Goal: Task Accomplishment & Management: Complete application form

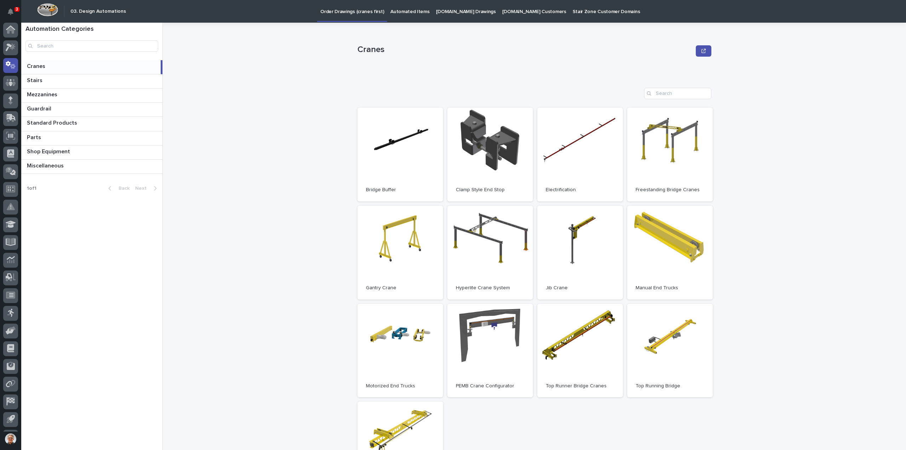
scroll to position [16, 0]
click at [9, 102] on icon at bounding box center [11, 101] width 9 height 7
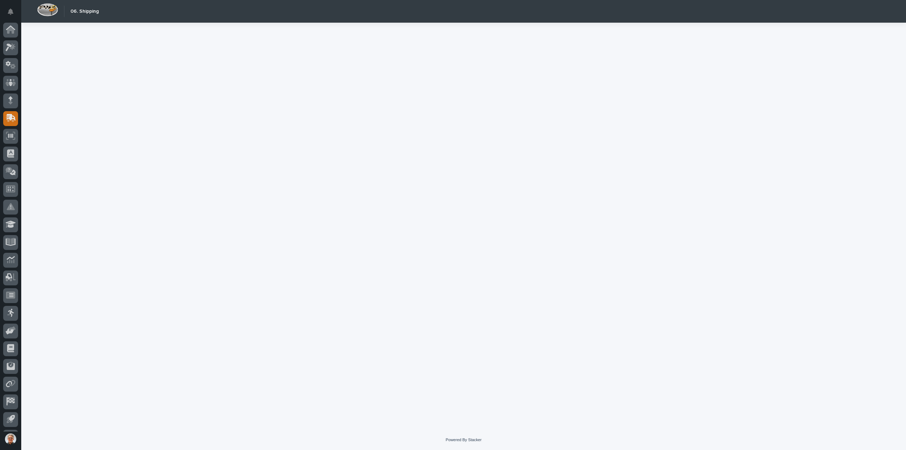
scroll to position [16, 0]
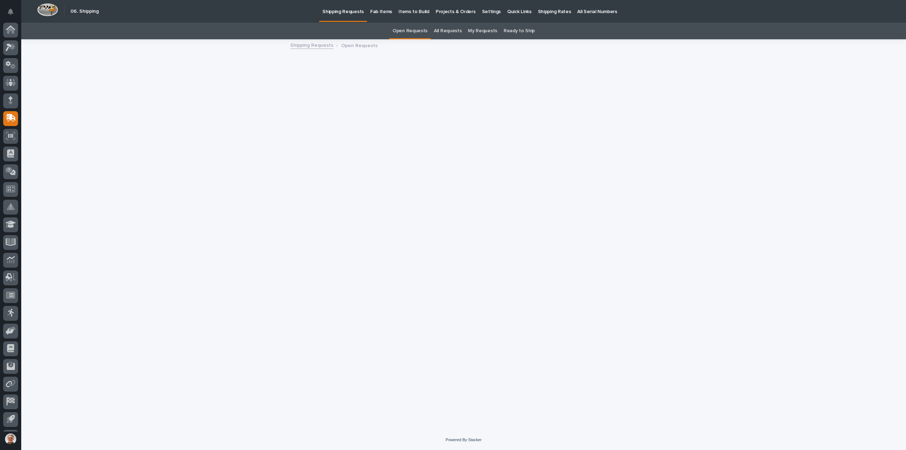
scroll to position [16, 0]
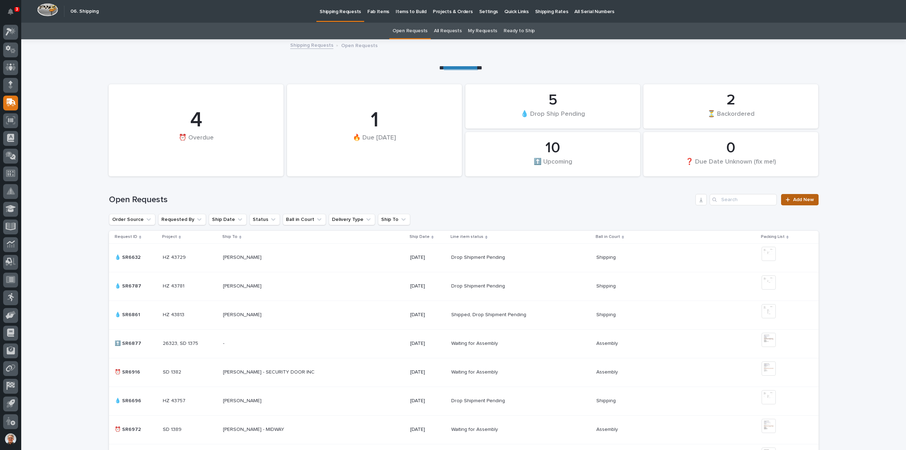
click at [797, 196] on link "Add New" at bounding box center [799, 199] width 37 height 11
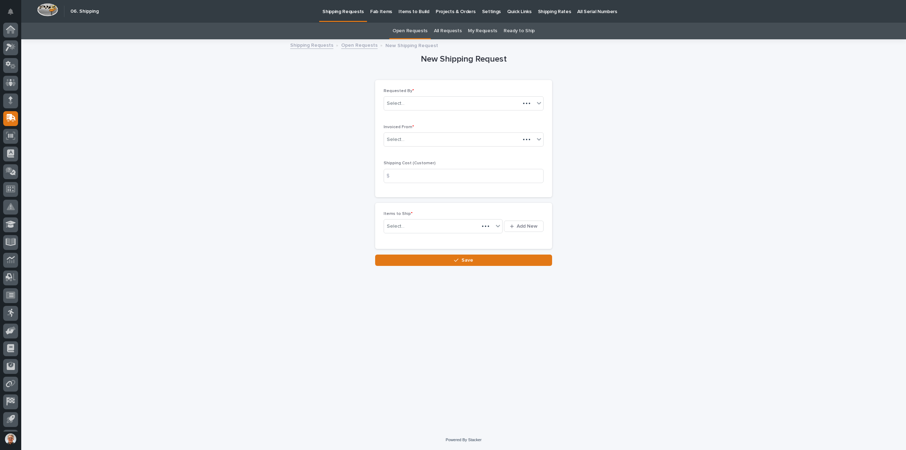
scroll to position [16, 0]
click at [405, 139] on input "text" at bounding box center [405, 140] width 1 height 6
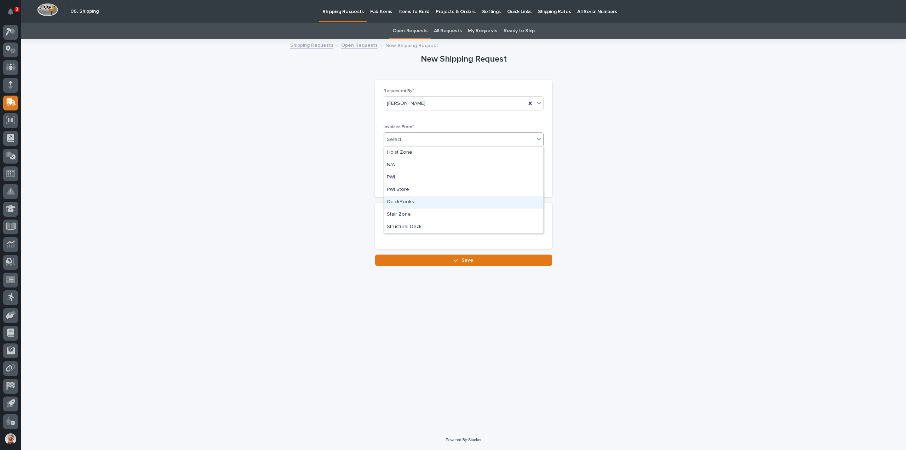
click at [392, 201] on div "QuickBooks" at bounding box center [463, 202] width 159 height 12
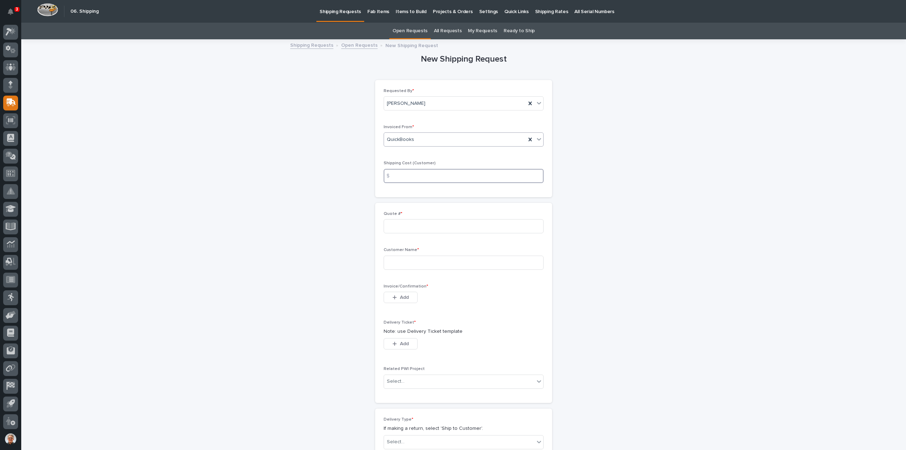
click at [397, 175] on input at bounding box center [464, 176] width 160 height 14
click at [392, 225] on input at bounding box center [464, 226] width 160 height 14
type input "136848"
click at [392, 263] on input at bounding box center [464, 262] width 160 height 14
type input "[PERSON_NAME] [PERSON_NAME]"
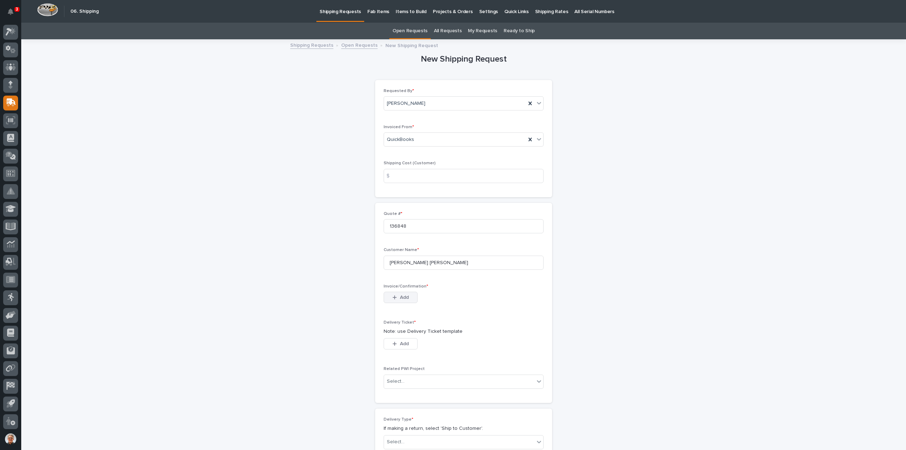
click at [392, 296] on icon "button" at bounding box center [394, 297] width 4 height 5
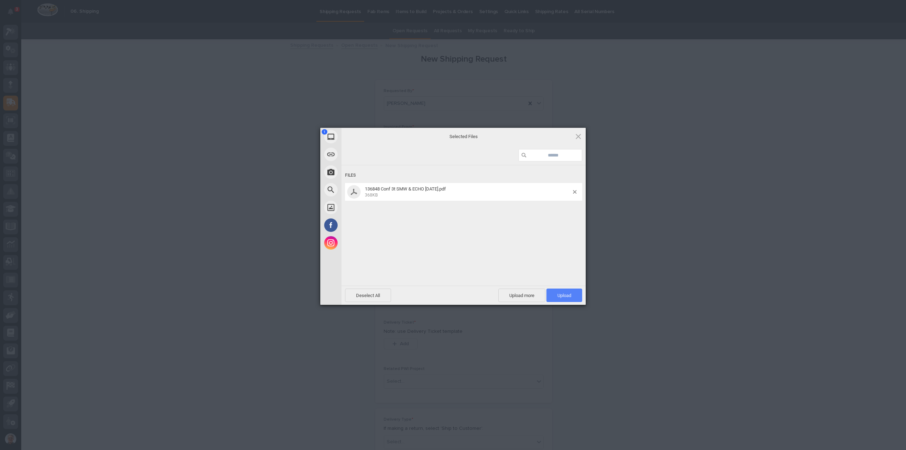
click at [562, 294] on span "Upload 1" at bounding box center [564, 295] width 14 height 5
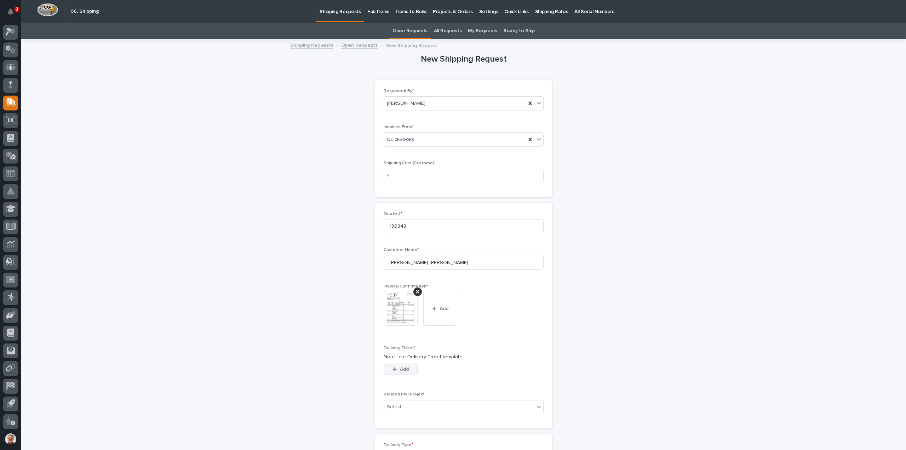
click at [401, 368] on span "Add" at bounding box center [404, 369] width 9 height 6
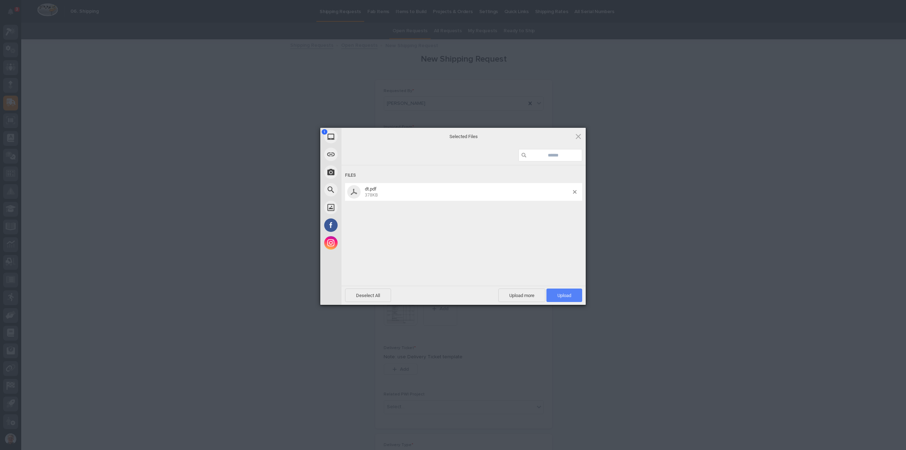
click at [569, 293] on span "Upload 1" at bounding box center [564, 295] width 14 height 5
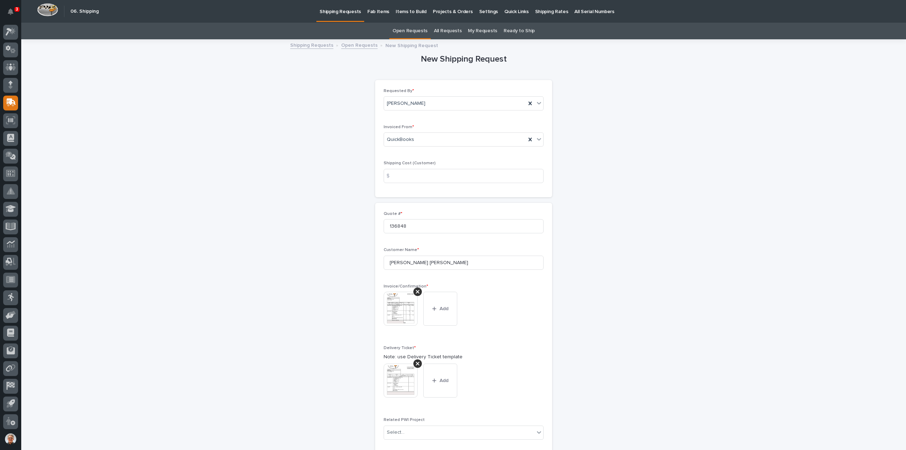
scroll to position [187, 0]
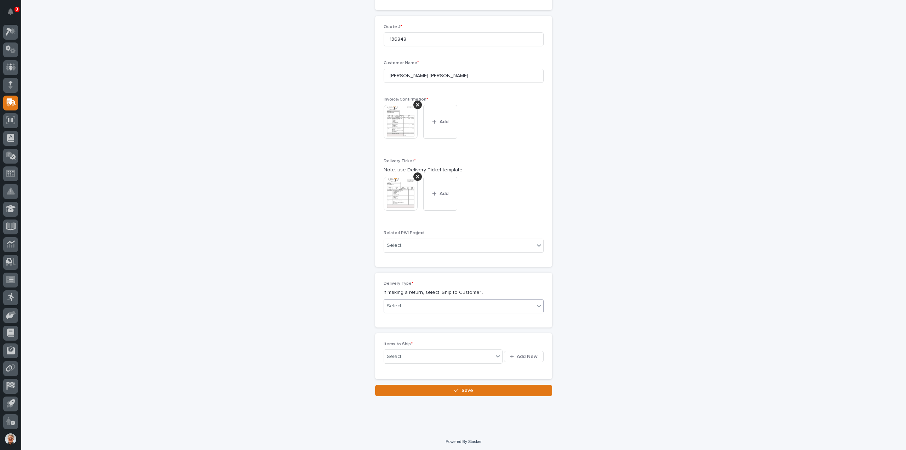
click at [398, 302] on div "Select..." at bounding box center [396, 305] width 18 height 7
click at [398, 316] on div "Ship to Customer" at bounding box center [460, 318] width 159 height 12
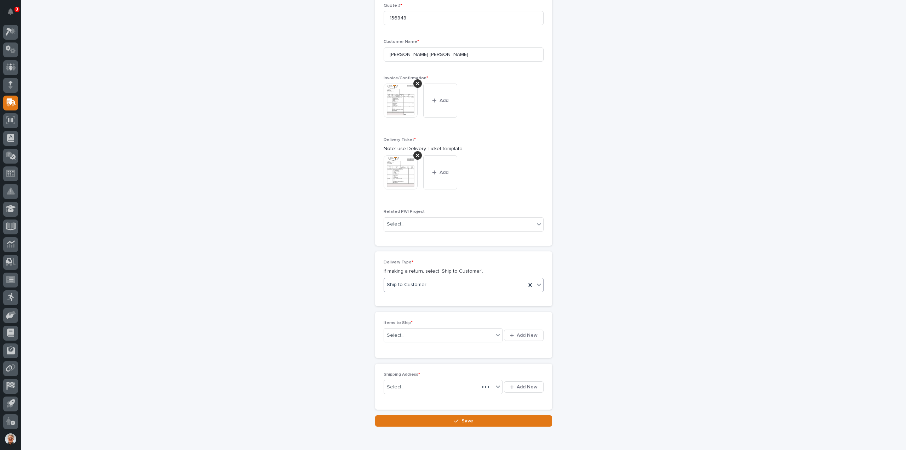
scroll to position [213, 0]
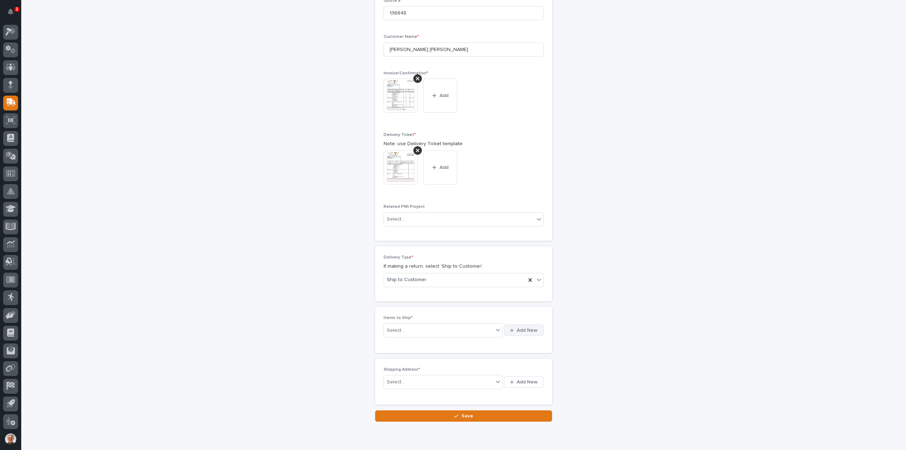
click at [520, 327] on span "Add New" at bounding box center [527, 330] width 21 height 6
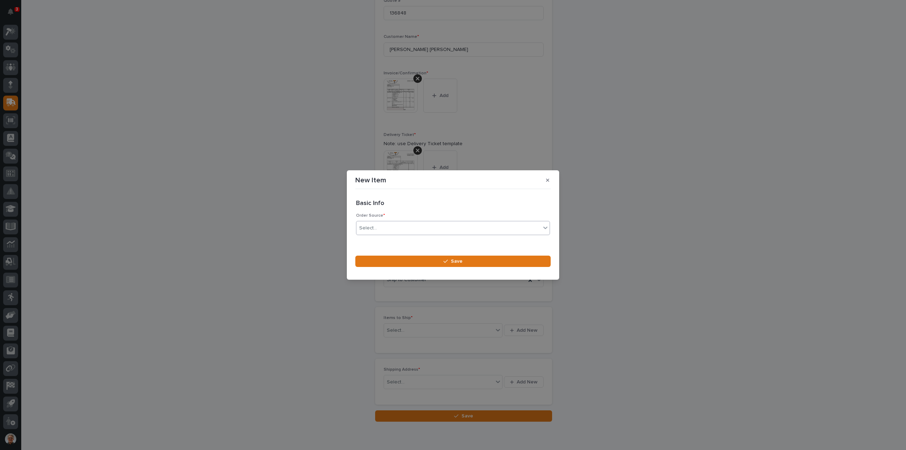
click at [362, 227] on div "Select..." at bounding box center [368, 227] width 18 height 7
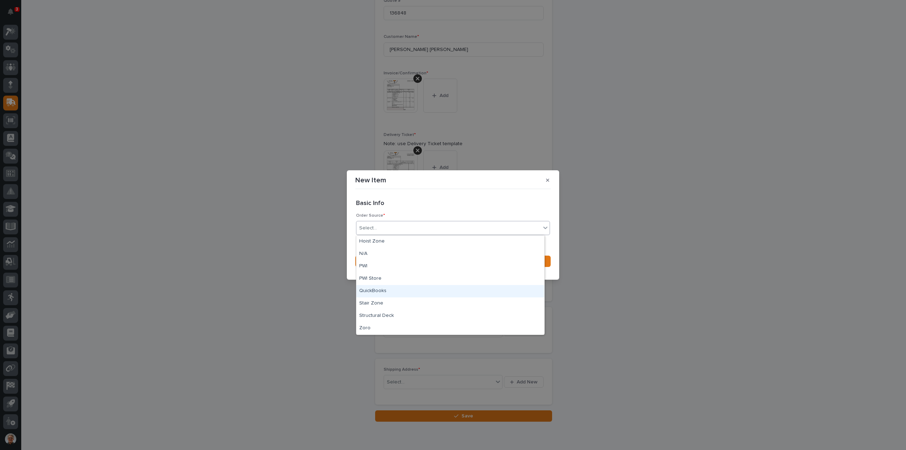
click at [370, 289] on div "QuickBooks" at bounding box center [450, 291] width 188 height 12
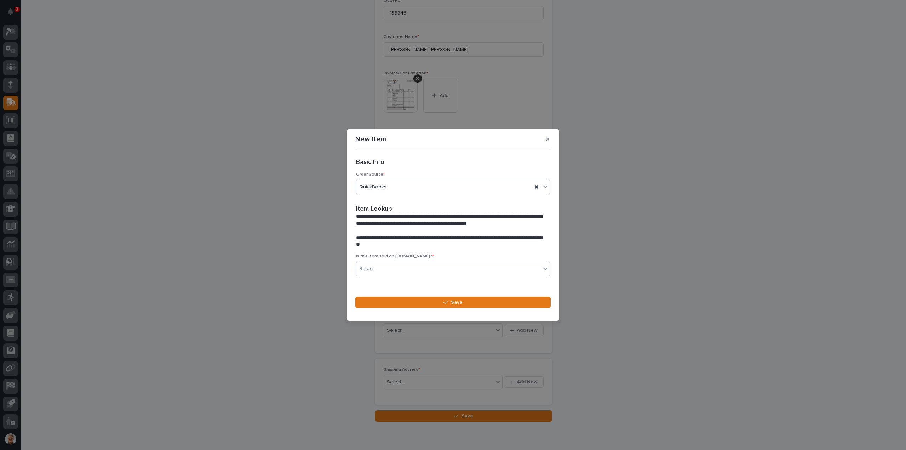
click at [374, 268] on div "Select..." at bounding box center [368, 268] width 18 height 7
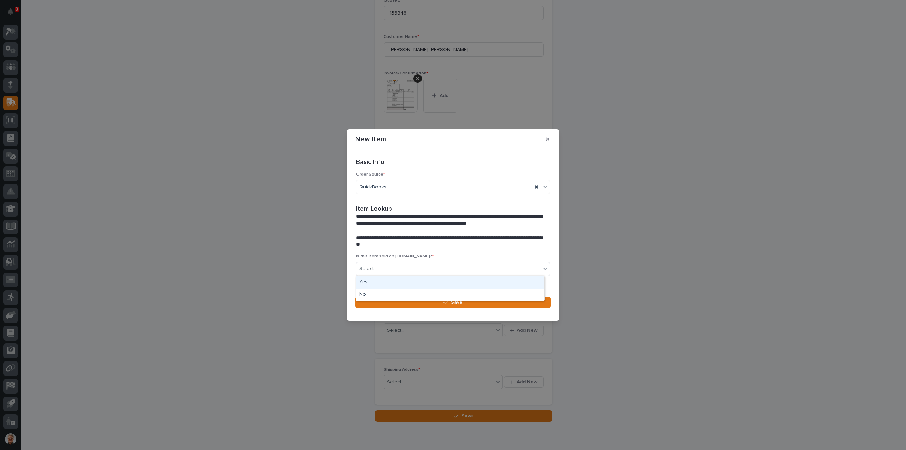
click at [365, 280] on div "Yes" at bounding box center [450, 282] width 188 height 12
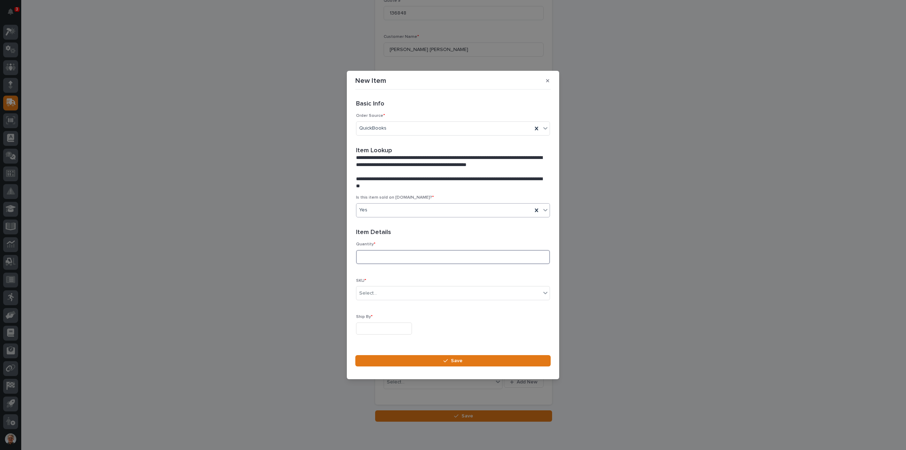
click at [364, 257] on input at bounding box center [453, 257] width 194 height 14
type input "1"
click at [367, 291] on div "Select..." at bounding box center [368, 292] width 18 height 7
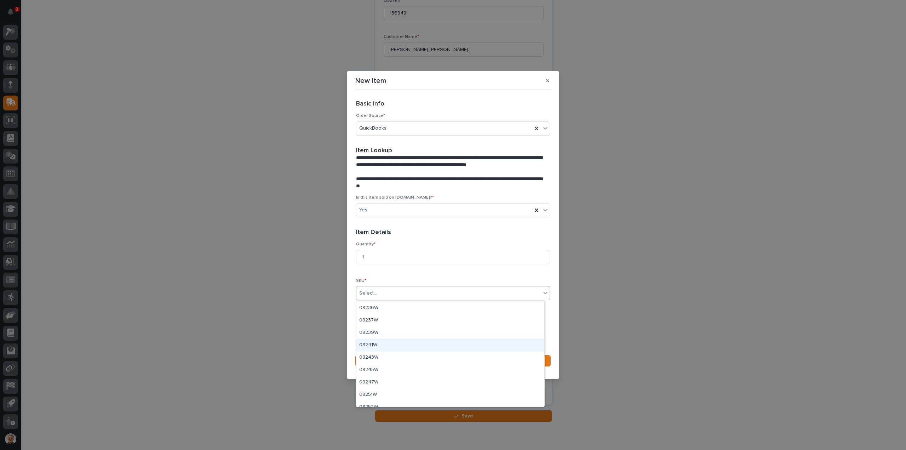
scroll to position [755, 0]
type input "***"
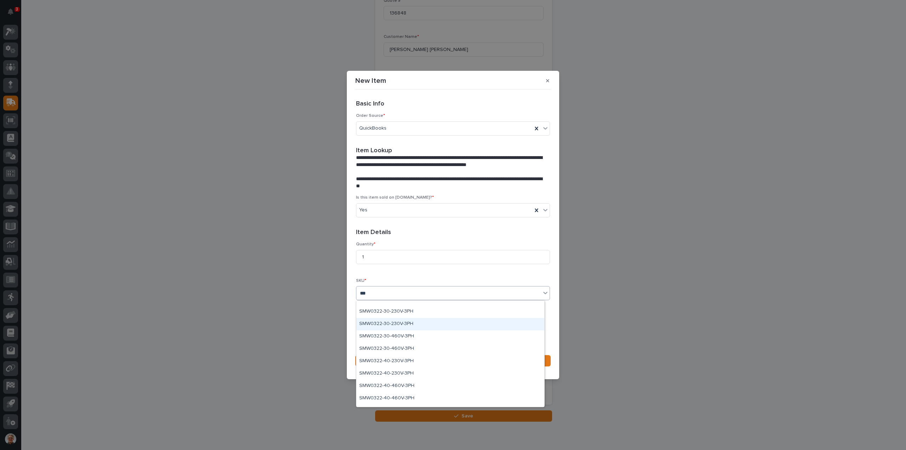
scroll to position [0, 0]
click at [383, 330] on div "SMW0322-20-460V-3PH" at bounding box center [450, 331] width 188 height 12
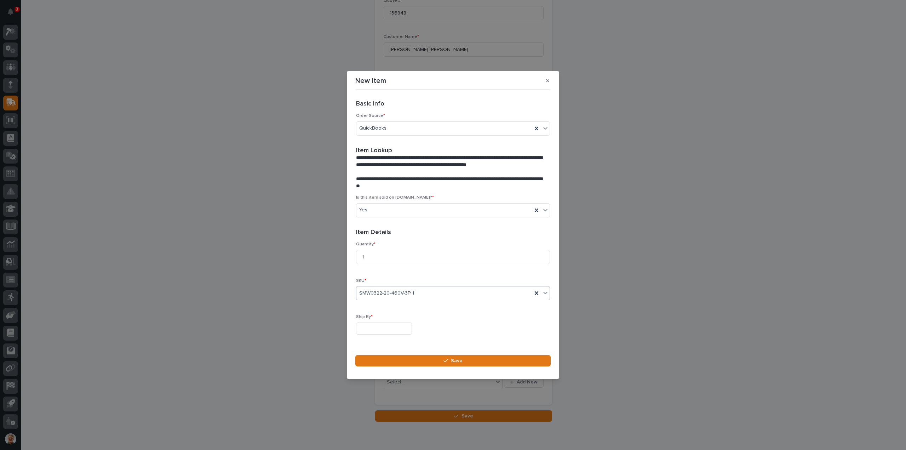
click at [367, 327] on input "text" at bounding box center [384, 328] width 56 height 12
click at [359, 271] on div "15" at bounding box center [359, 271] width 10 height 10
type input "**********"
click at [455, 358] on span "Save" at bounding box center [457, 360] width 12 height 6
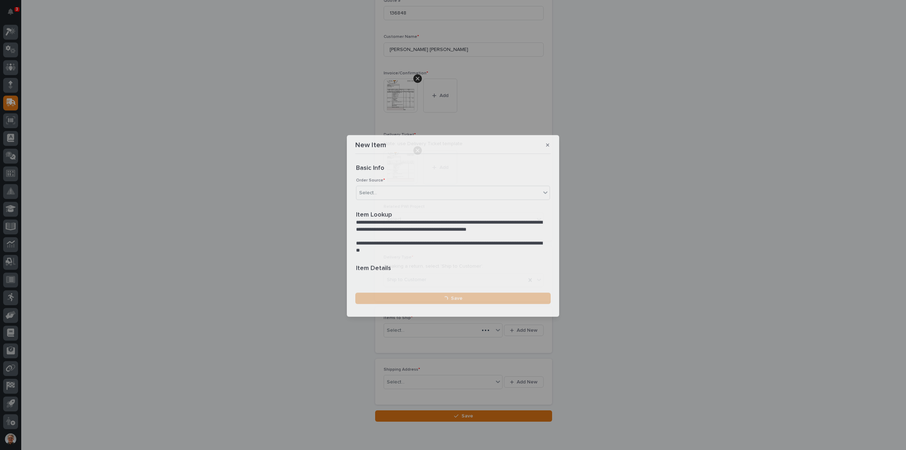
scroll to position [219, 0]
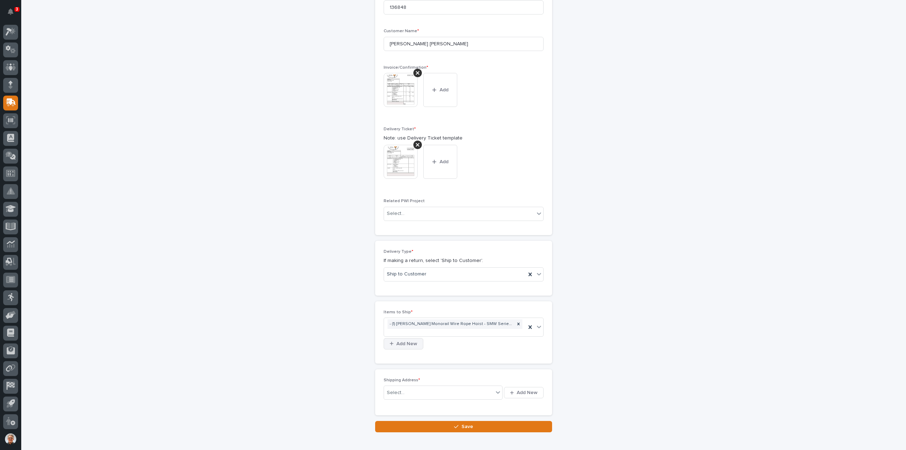
click at [400, 340] on span "Add New" at bounding box center [406, 343] width 21 height 6
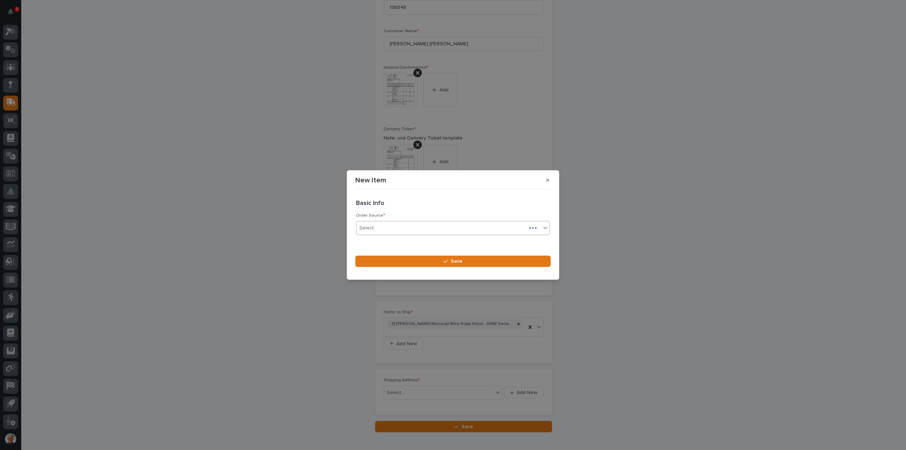
click at [376, 226] on div "Select..." at bounding box center [368, 227] width 18 height 7
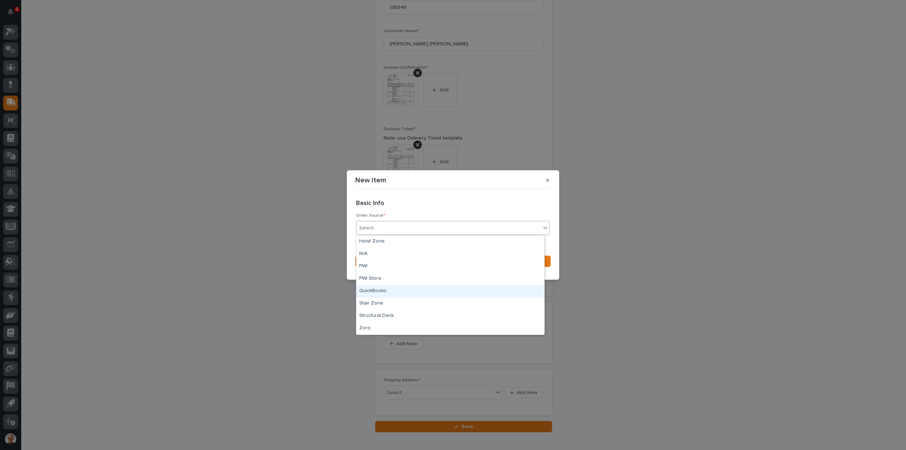
click at [369, 289] on div "QuickBooks" at bounding box center [450, 291] width 188 height 12
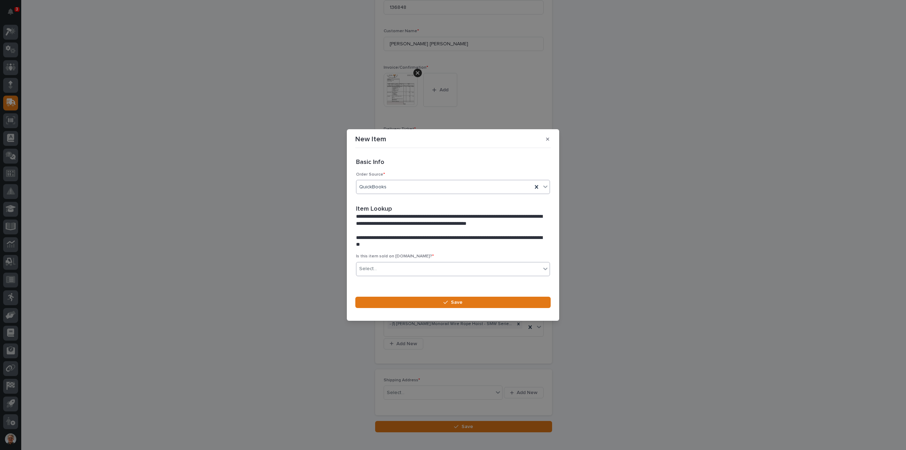
click at [370, 266] on div "Select..." at bounding box center [368, 268] width 18 height 7
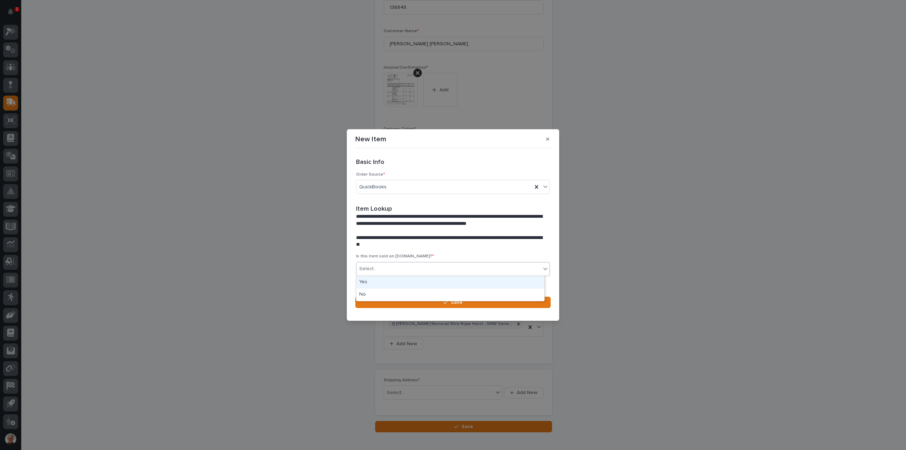
click at [362, 280] on div "Yes" at bounding box center [450, 282] width 188 height 12
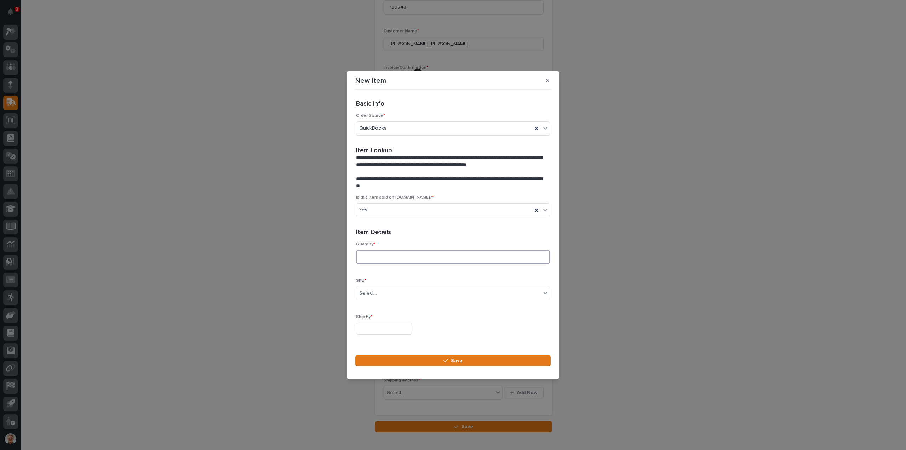
click at [364, 259] on input at bounding box center [453, 257] width 194 height 14
type input "1"
click at [368, 293] on div "Select..." at bounding box center [368, 292] width 18 height 7
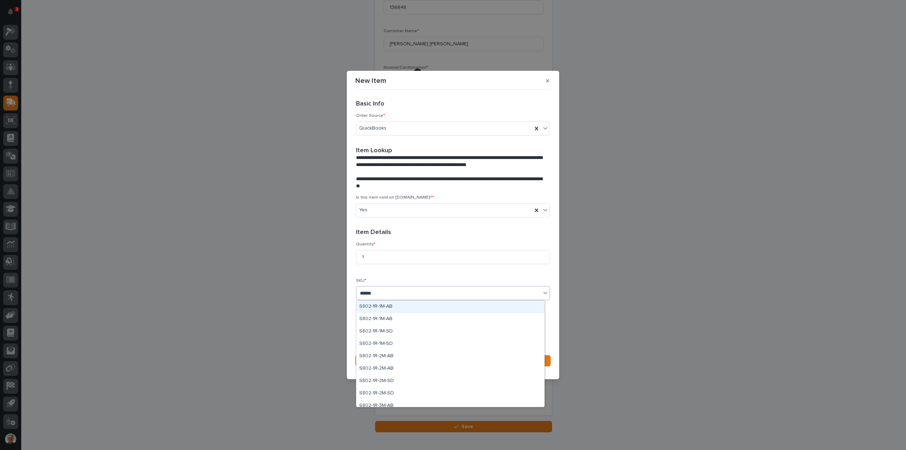
type input "*******"
click at [373, 362] on div "S802-1R-3M-SD" at bounding box center [450, 363] width 188 height 12
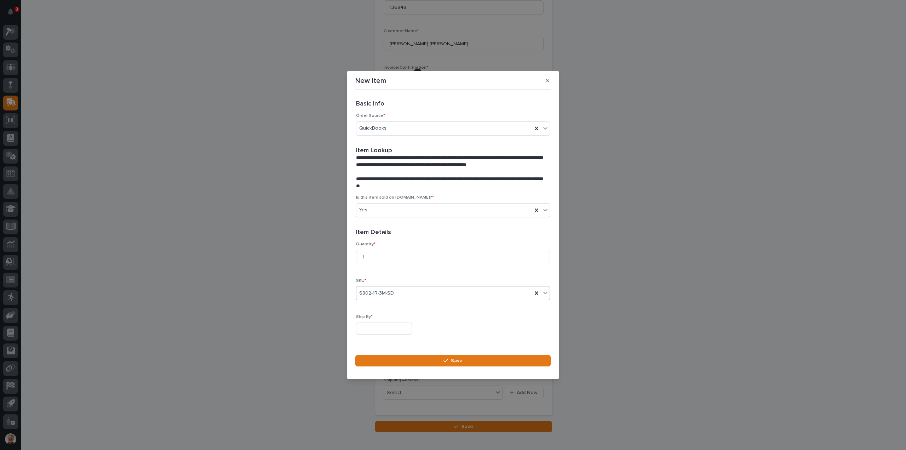
click at [367, 326] on input "text" at bounding box center [384, 328] width 56 height 12
click at [359, 270] on div "15" at bounding box center [359, 271] width 10 height 10
type input "**********"
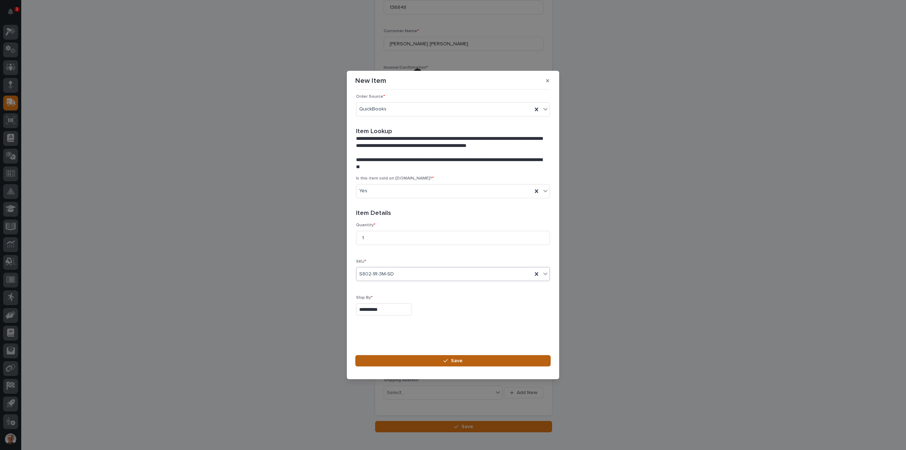
click at [451, 358] on span "Save" at bounding box center [457, 360] width 12 height 6
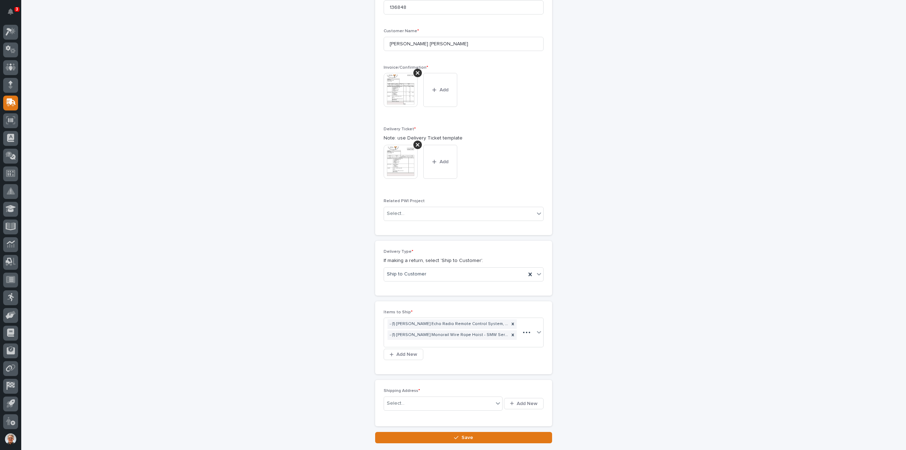
scroll to position [223, 0]
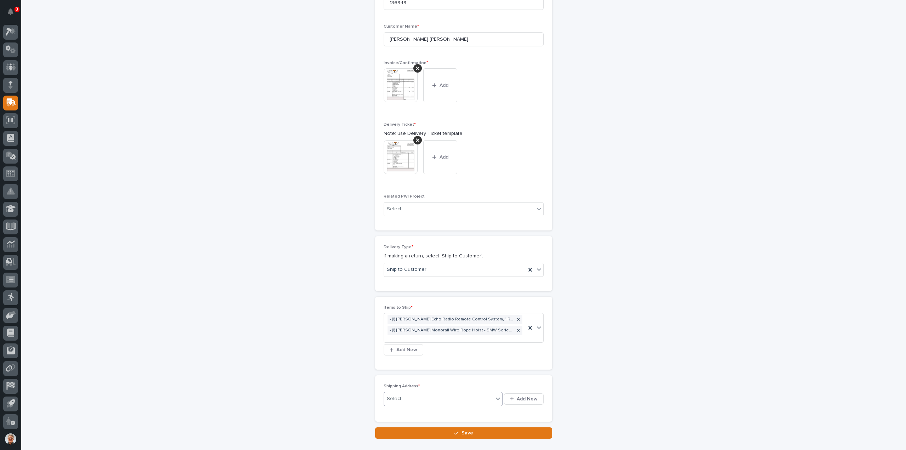
click at [397, 395] on div "Select..." at bounding box center [396, 398] width 18 height 7
click at [517, 396] on span "Add New" at bounding box center [527, 399] width 21 height 6
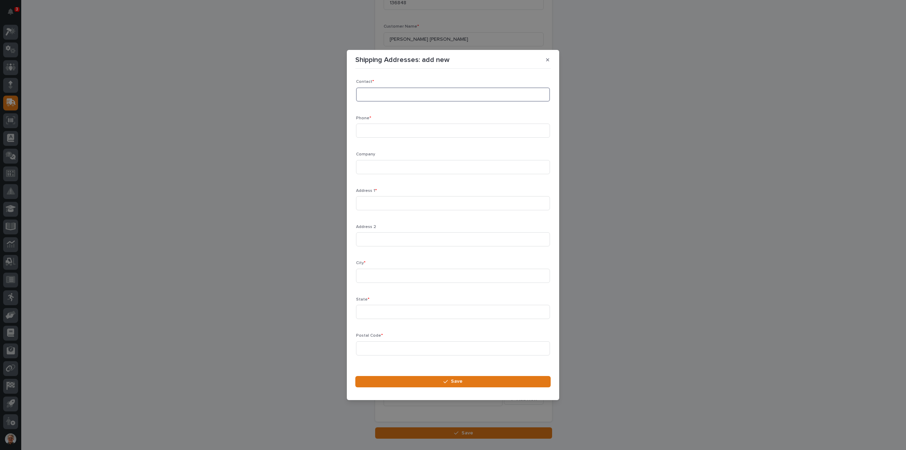
click at [372, 94] on input at bounding box center [453, 94] width 194 height 14
type input "[PERSON_NAME]"
type input "[PHONE_NUMBER]"
click at [364, 167] on input at bounding box center [453, 167] width 194 height 14
type input "All American Crane Maintenance"
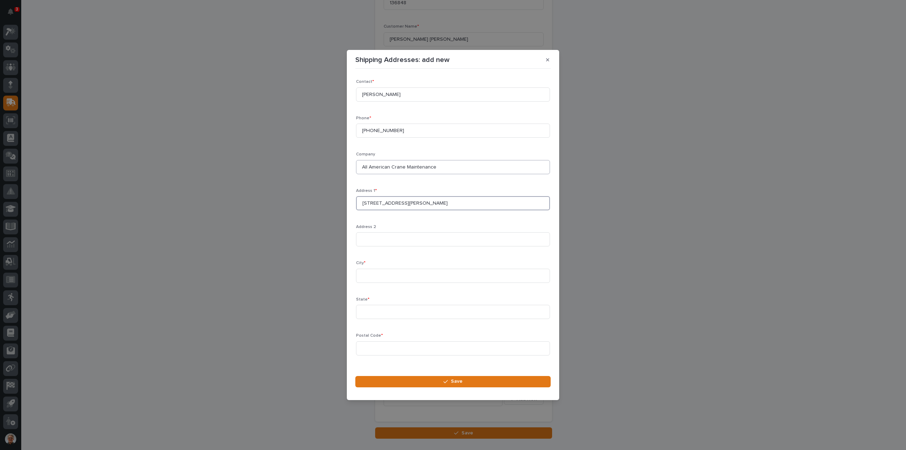
type input "[STREET_ADDRESS][PERSON_NAME]"
type input "Walnut"
type input "CA"
type input "71789"
click at [451, 382] on span "Save" at bounding box center [457, 381] width 12 height 6
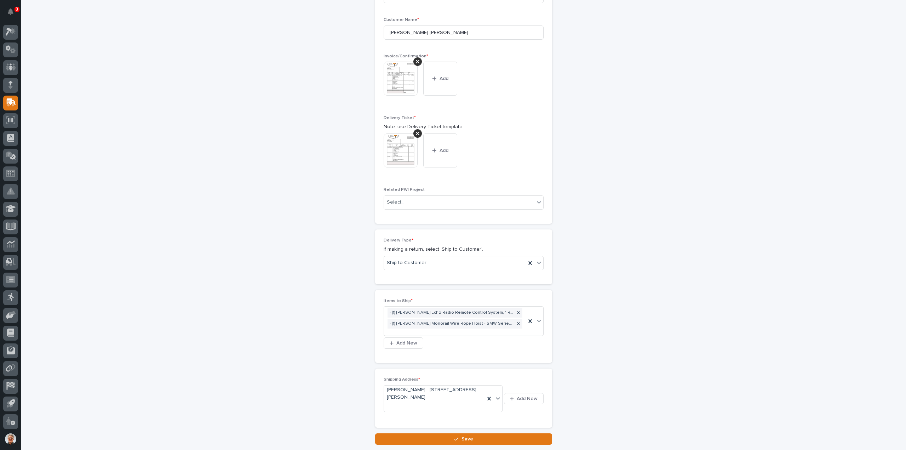
scroll to position [272, 0]
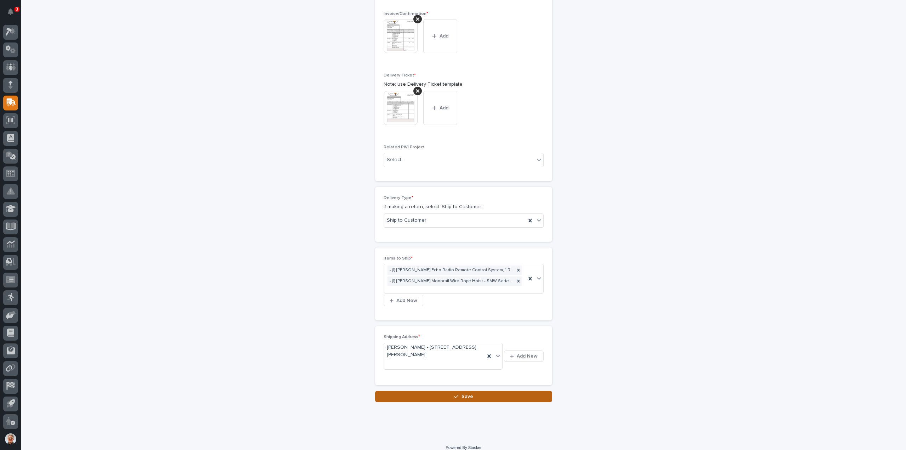
click at [458, 394] on div "button" at bounding box center [457, 396] width 7 height 5
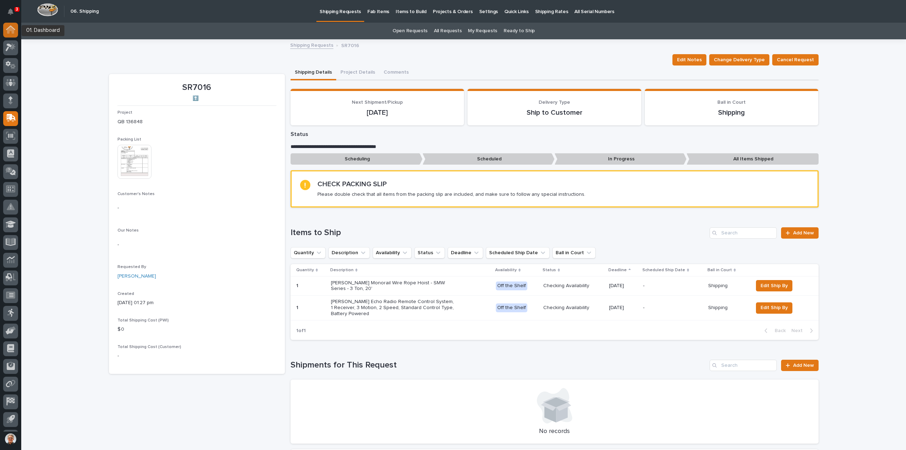
click at [10, 29] on icon at bounding box center [10, 30] width 7 height 7
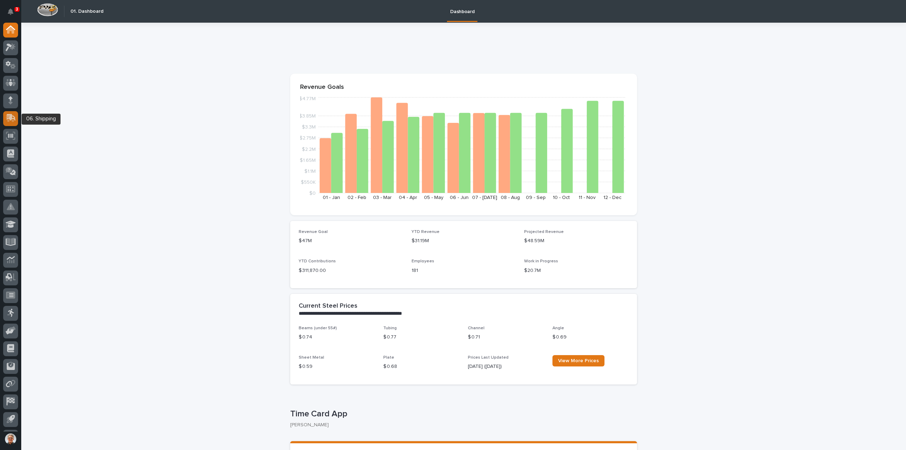
click at [8, 117] on icon at bounding box center [11, 117] width 9 height 7
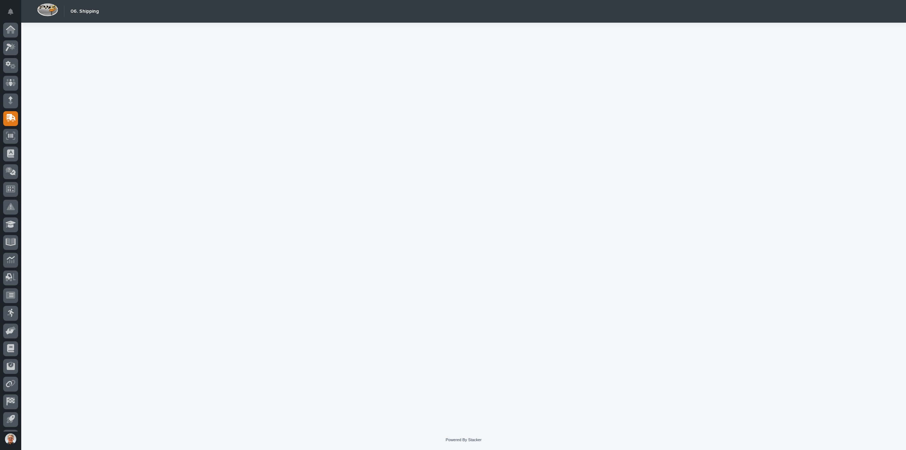
scroll to position [16, 0]
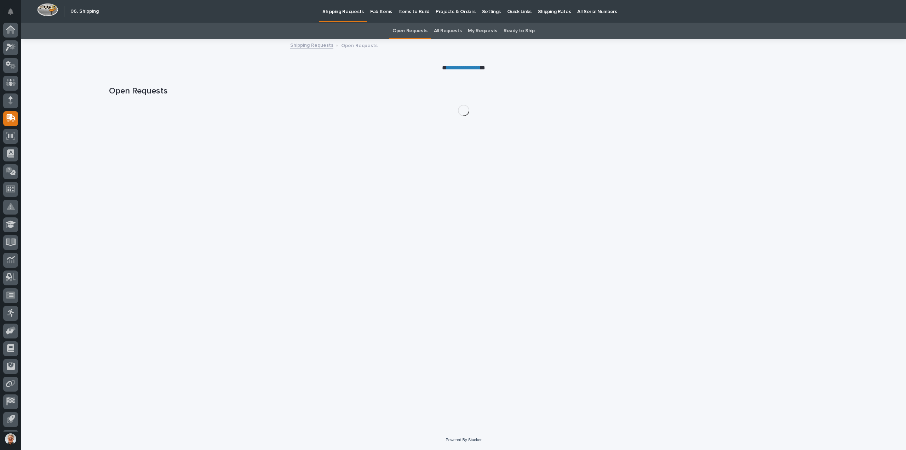
scroll to position [16, 0]
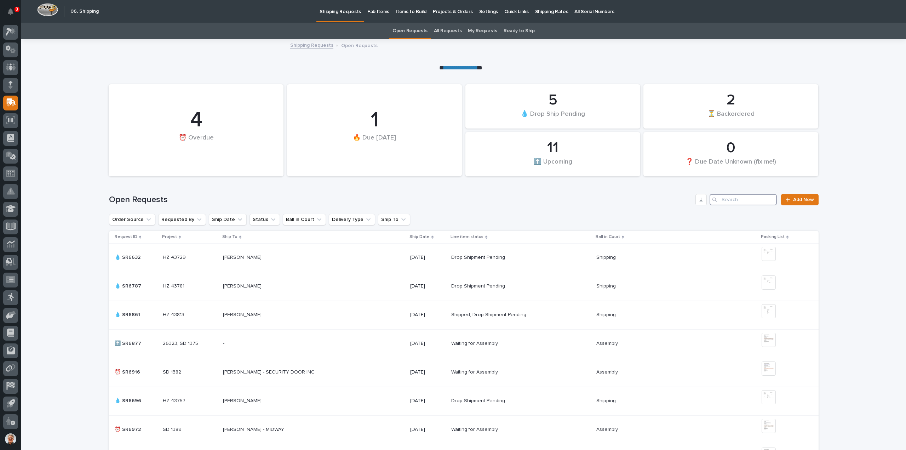
click at [730, 198] on input "Search" at bounding box center [742, 199] width 67 height 11
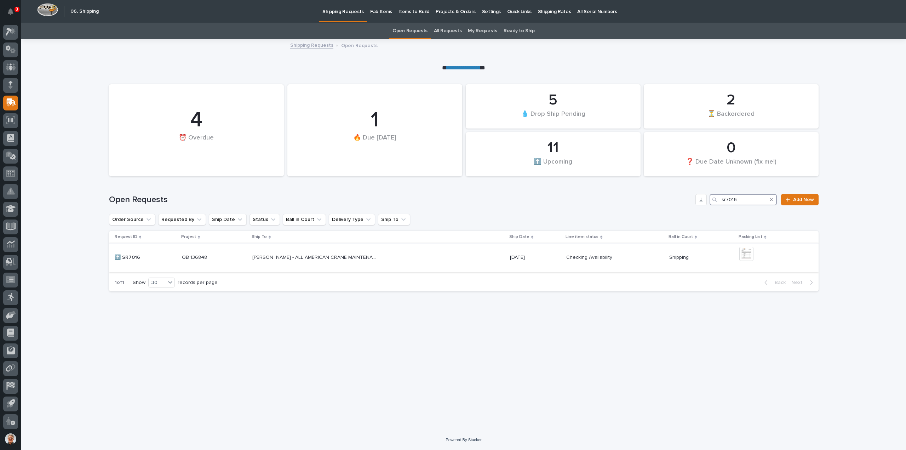
type input "sr7016"
click at [295, 255] on p "[PERSON_NAME] - ALL AMERICAN CRANE MAINTENANCE" at bounding box center [314, 256] width 125 height 7
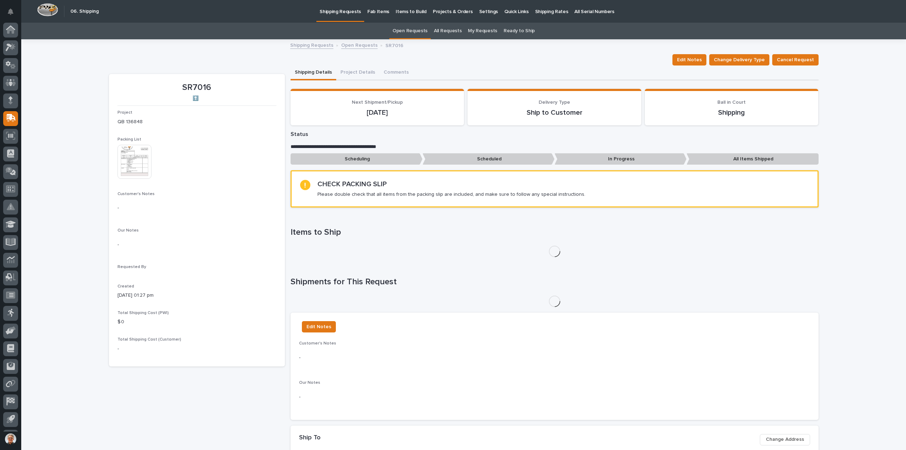
scroll to position [16, 0]
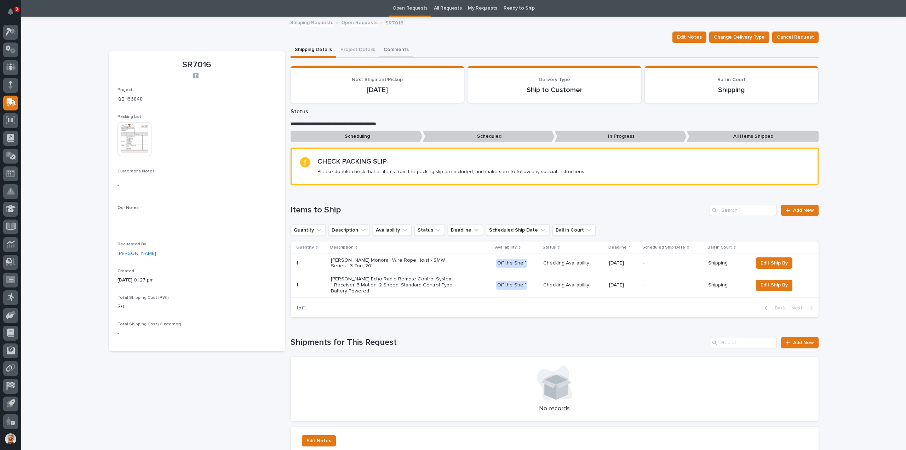
click at [387, 48] on div "3 My Settings Log Out " 06. Shipping " was added to your account Open 06. Shipp…" at bounding box center [463, 456] width 885 height 958
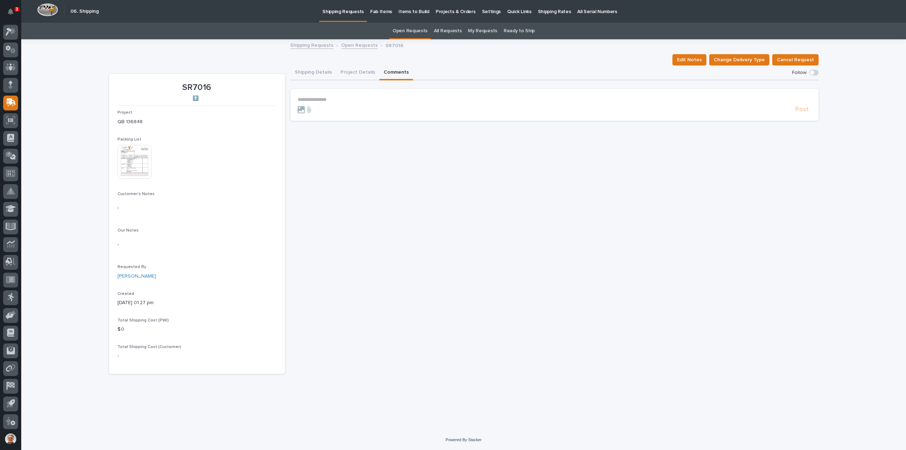
click at [324, 98] on p "**********" at bounding box center [555, 100] width 514 height 6
click at [349, 125] on span "[PERSON_NAME]" at bounding box center [353, 124] width 40 height 5
click at [375, 101] on p "**********" at bounding box center [555, 100] width 514 height 7
click at [800, 112] on span "Post" at bounding box center [801, 113] width 13 height 8
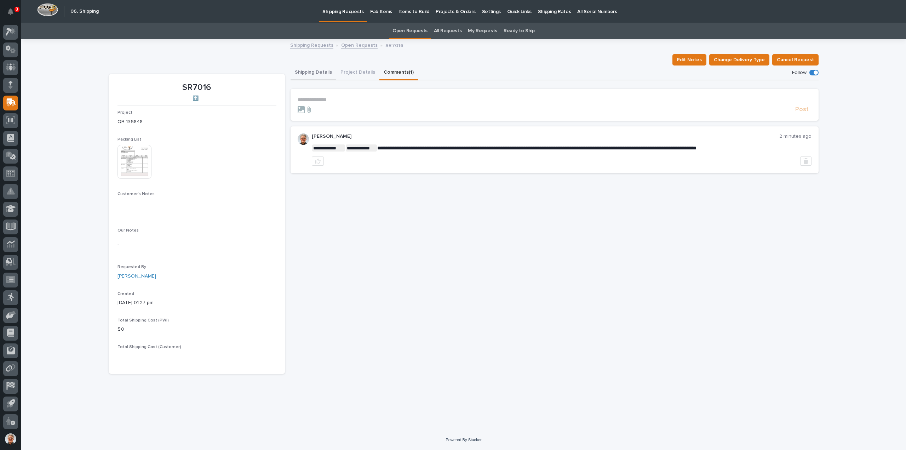
click at [318, 70] on button "Shipping Details" at bounding box center [313, 72] width 46 height 15
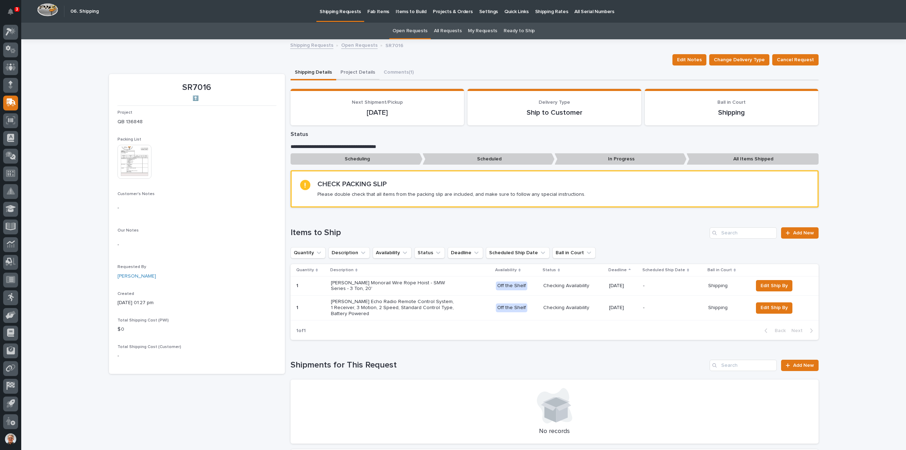
click at [347, 71] on button "Project Details" at bounding box center [357, 72] width 43 height 15
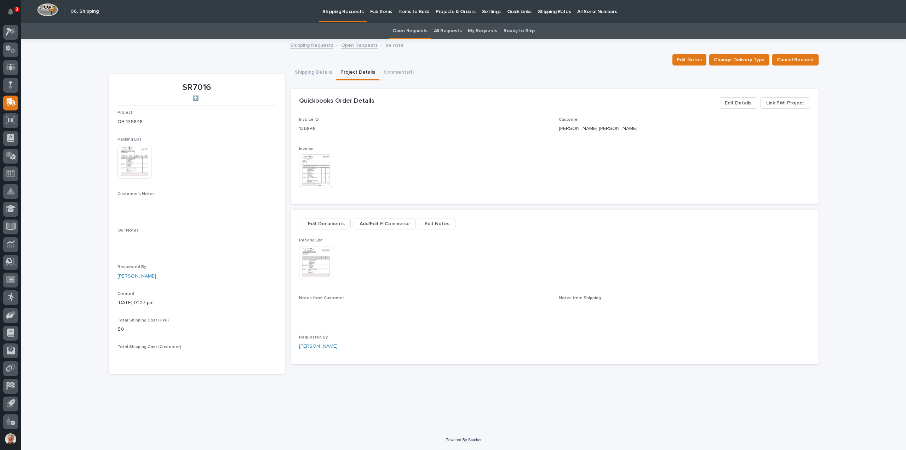
click at [322, 222] on span "Edit Documents" at bounding box center [326, 223] width 37 height 8
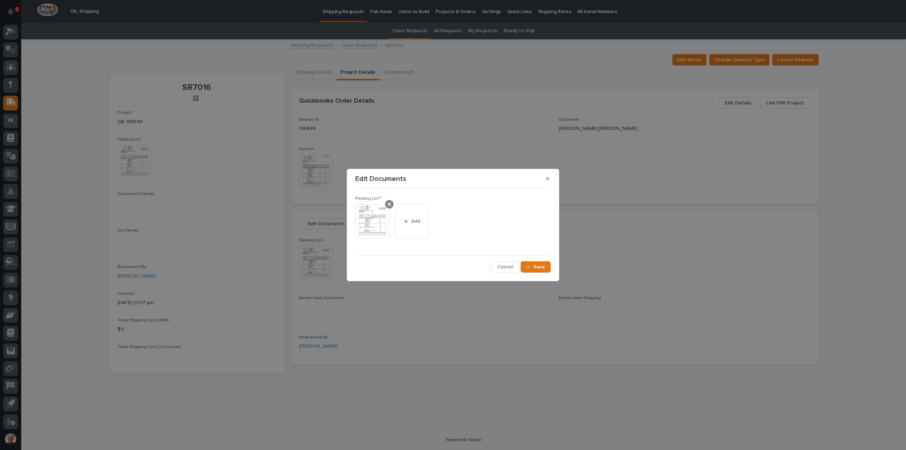
click at [387, 203] on icon at bounding box center [389, 204] width 4 height 6
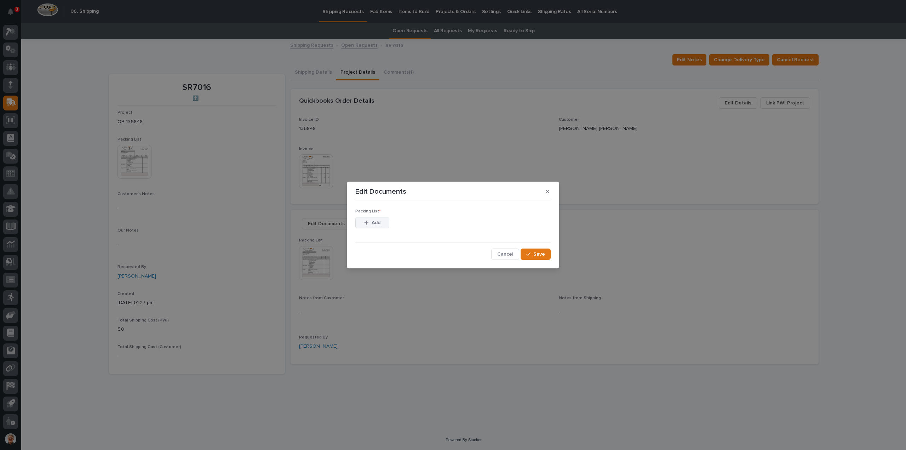
click at [370, 221] on div "button" at bounding box center [367, 222] width 7 height 5
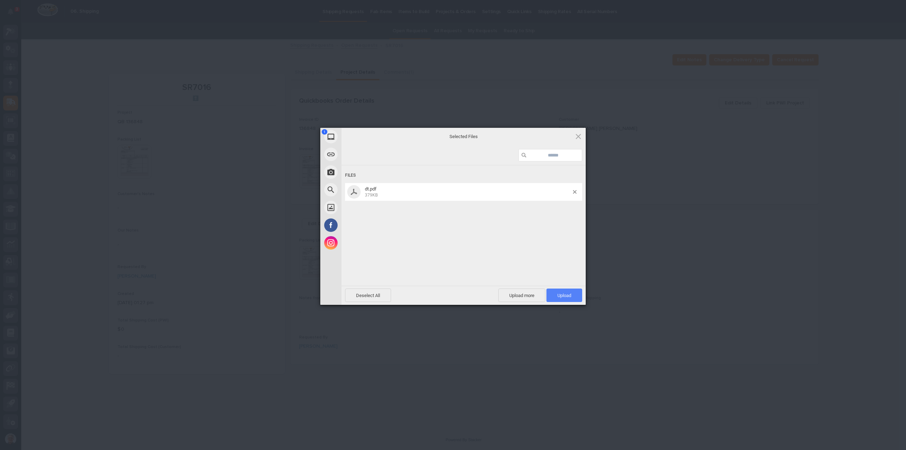
click at [567, 294] on span "Upload 1" at bounding box center [564, 295] width 14 height 5
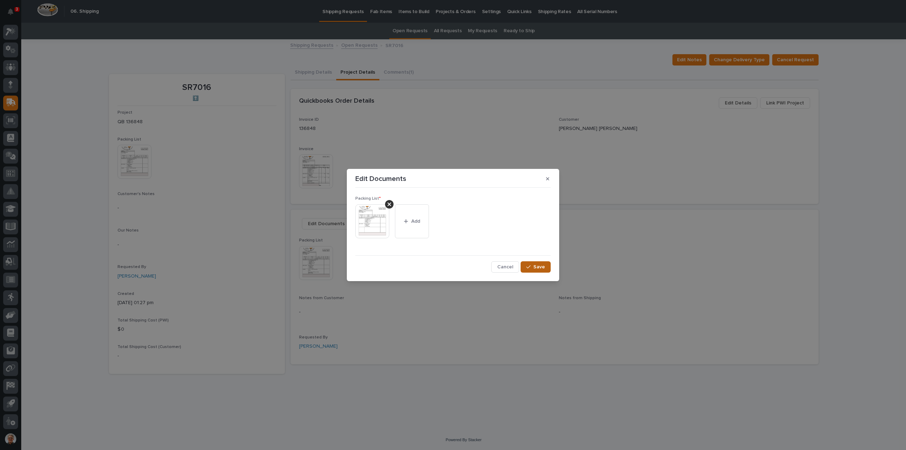
click at [543, 264] on span "Save" at bounding box center [539, 267] width 12 height 6
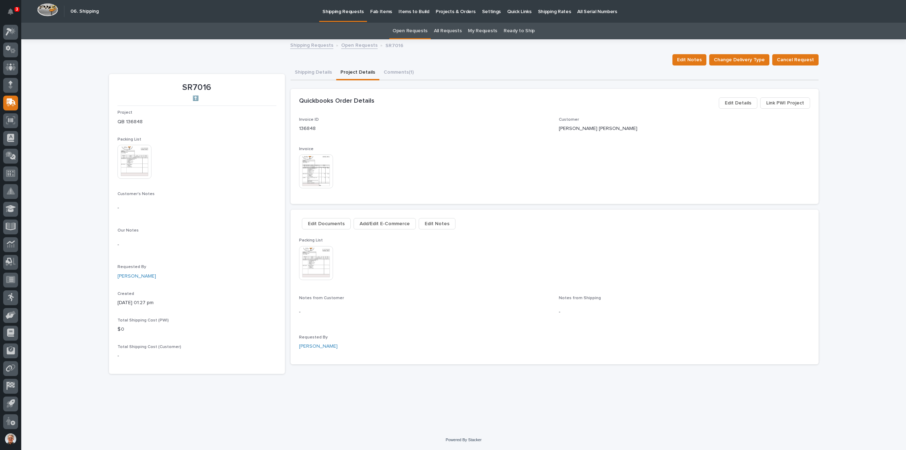
click at [420, 142] on div "Invoice ID 136848 Customer [PERSON_NAME] [PERSON_NAME] Invoice This file cannot…" at bounding box center [554, 156] width 511 height 79
click at [742, 103] on span "Edit Details" at bounding box center [738, 103] width 27 height 8
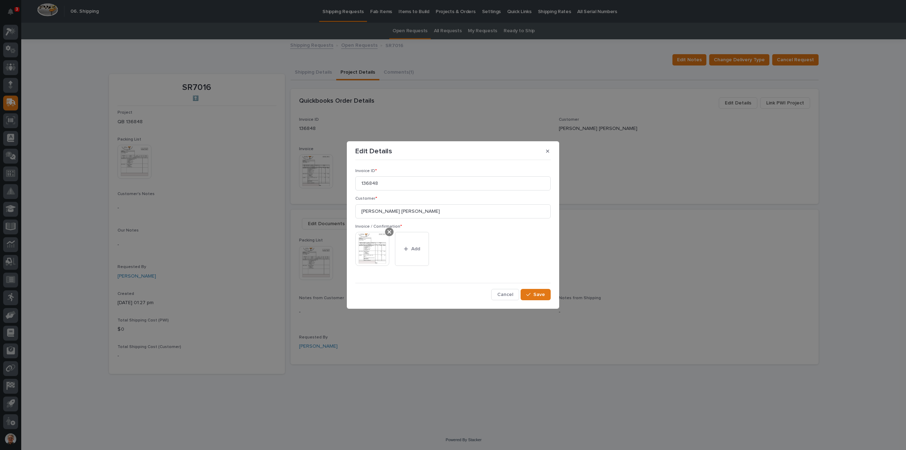
click at [387, 231] on icon at bounding box center [389, 232] width 4 height 6
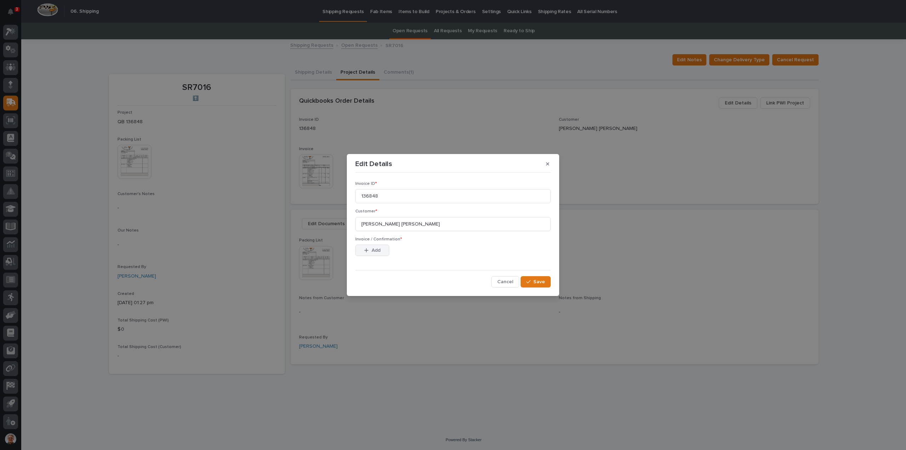
click at [367, 249] on icon "button" at bounding box center [366, 250] width 4 height 5
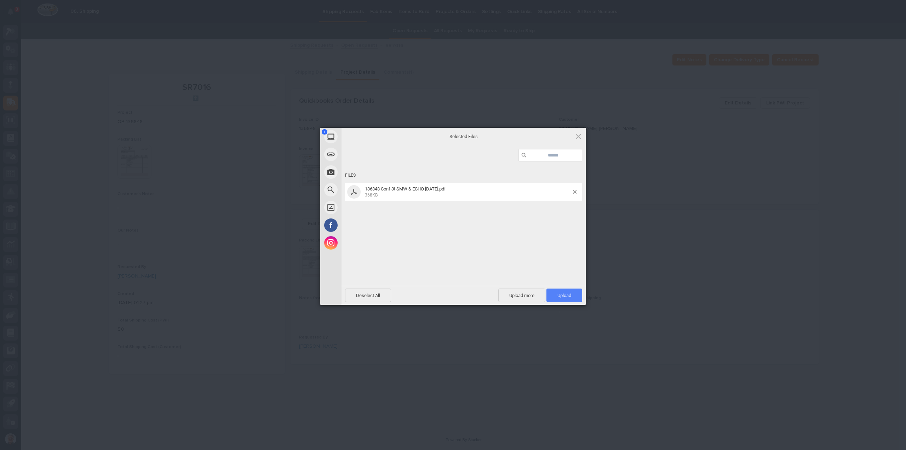
click at [562, 294] on span "Upload 1" at bounding box center [564, 295] width 14 height 5
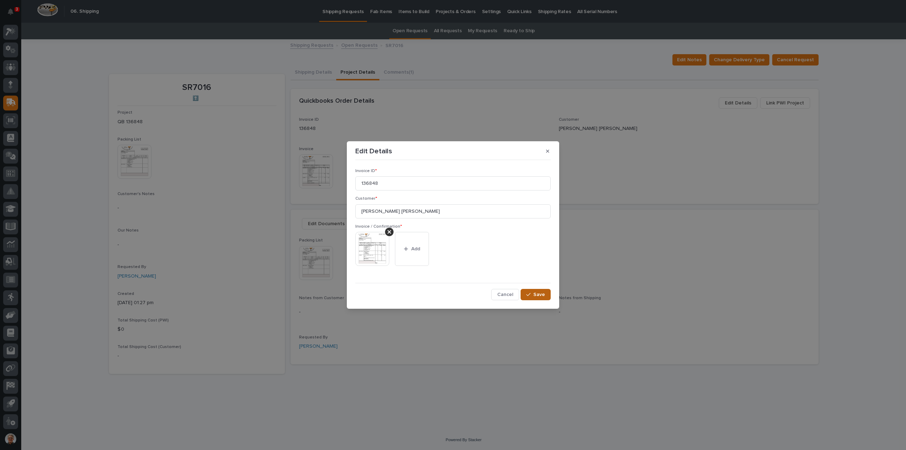
click at [537, 292] on span "Save" at bounding box center [539, 294] width 12 height 6
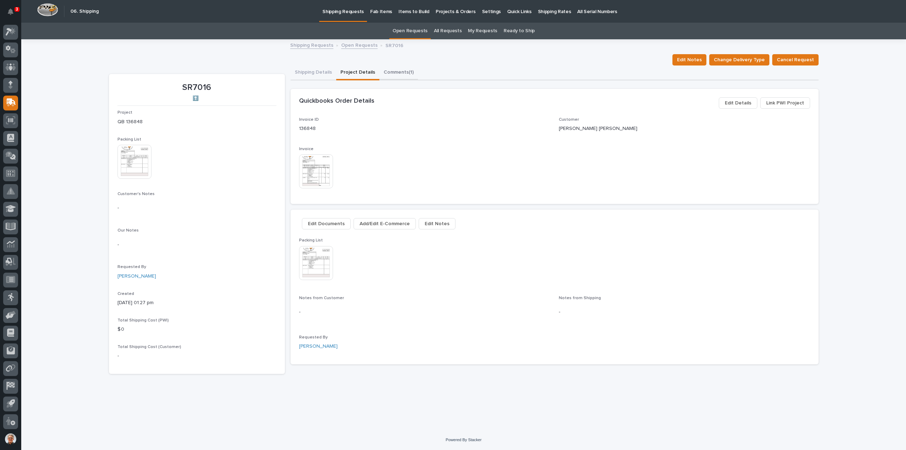
click at [395, 72] on button "Comments (1)" at bounding box center [398, 72] width 39 height 15
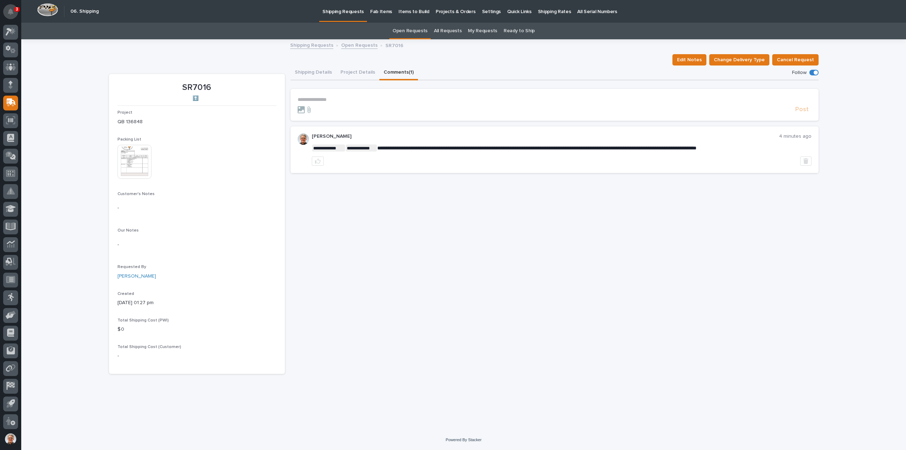
click at [10, 10] on icon "Notifications" at bounding box center [11, 11] width 6 height 6
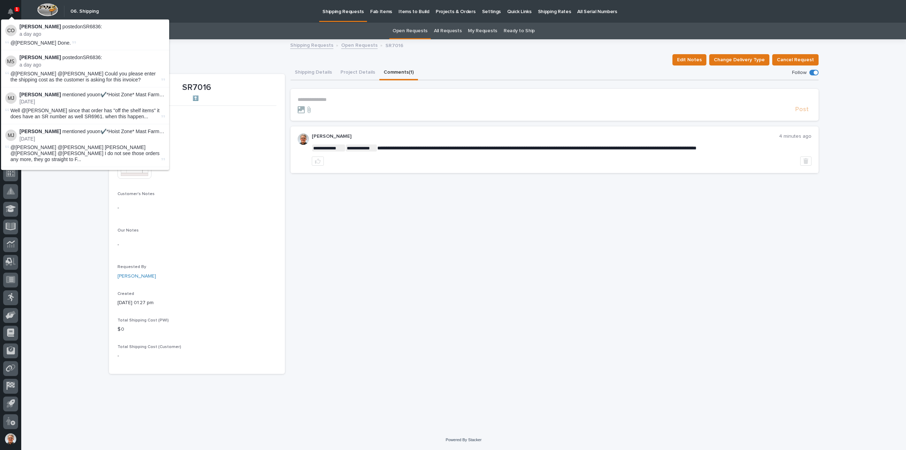
click at [35, 40] on span "@[PERSON_NAME] Done." at bounding box center [41, 43] width 61 height 6
click at [41, 98] on div "[PERSON_NAME] mentioned you on ✔️*Hoist Zone* Mast Farm Svc - 🤖 [PERSON_NAME] T…" at bounding box center [91, 98] width 145 height 13
click at [41, 72] on span "@[PERSON_NAME] @[PERSON_NAME] Could you please enter the shipping cost as the c…" at bounding box center [83, 77] width 145 height 12
click at [38, 34] on p "a day ago" at bounding box center [91, 34] width 145 height 6
click at [38, 142] on li "[PERSON_NAME] mentioned you on ✔️*Hoist Zone* Mast Farm Svc - 🤖 [PERSON_NAME] T…" at bounding box center [85, 145] width 168 height 43
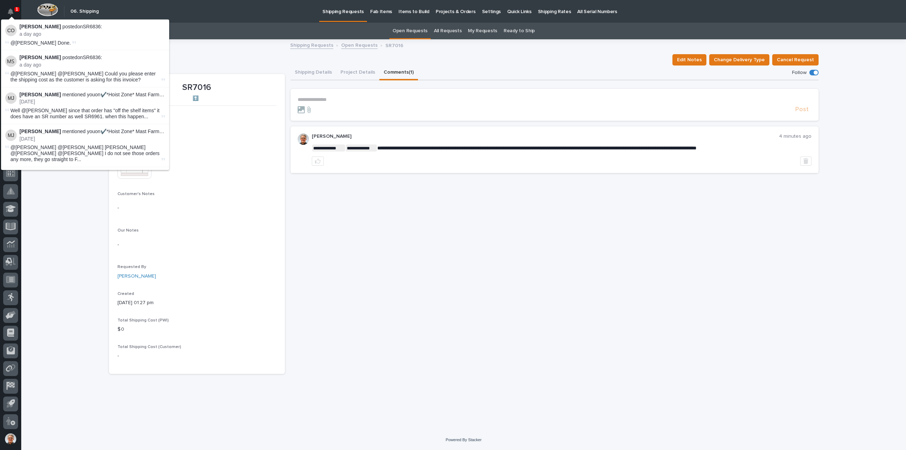
click at [38, 27] on strong "[PERSON_NAME]" at bounding box center [39, 27] width 41 height 6
click at [50, 211] on div "**********" at bounding box center [463, 235] width 885 height 390
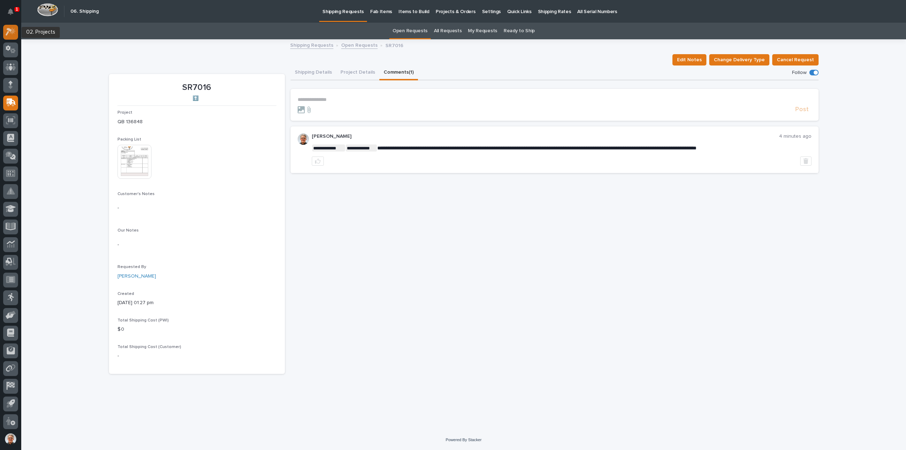
click at [8, 30] on icon at bounding box center [9, 32] width 6 height 8
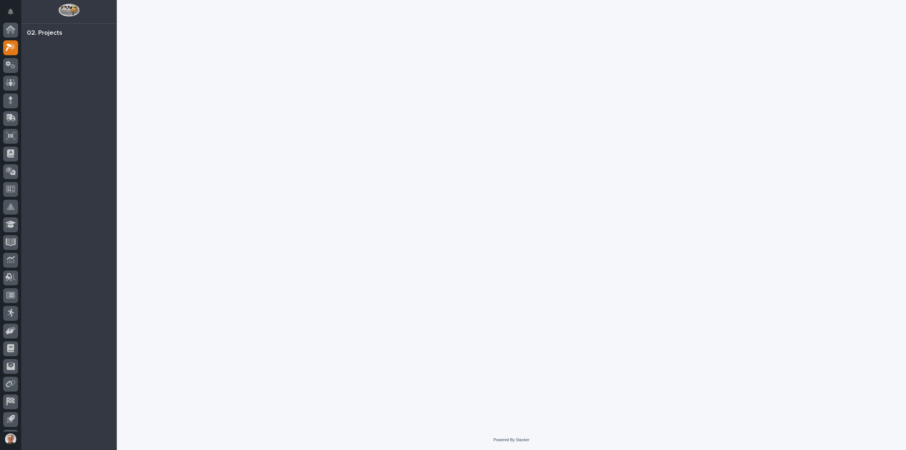
scroll to position [16, 0]
